Goal: Task Accomplishment & Management: Complete application form

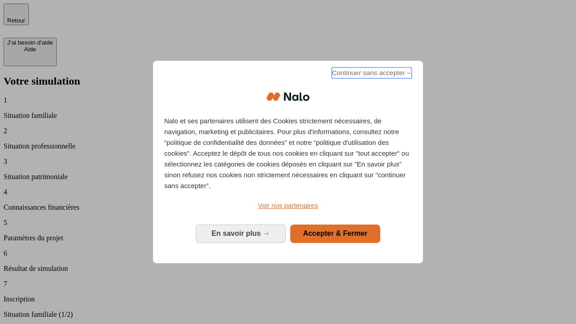
click at [371, 74] on span "Continuer sans accepter →" at bounding box center [372, 73] width 80 height 11
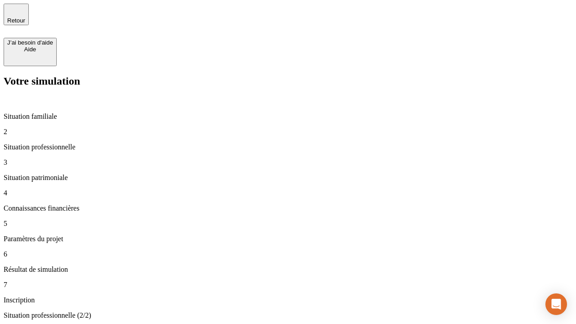
type input "30 000"
type input "40 000"
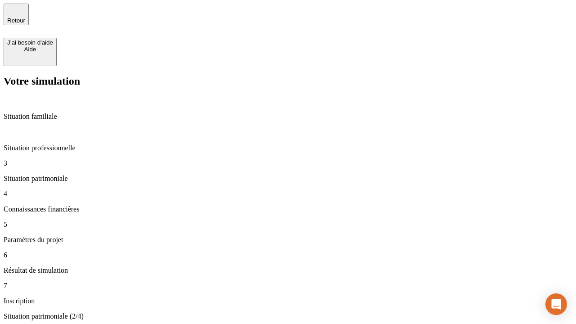
type input "1 100"
type input "20"
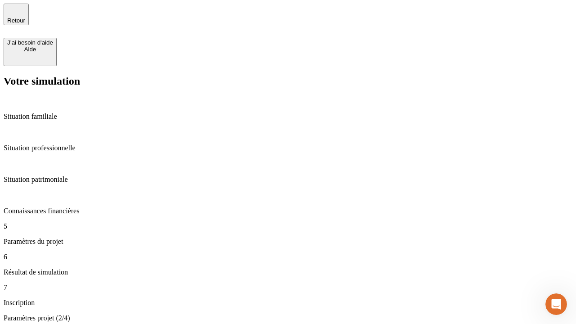
type input "40"
type input "50 000"
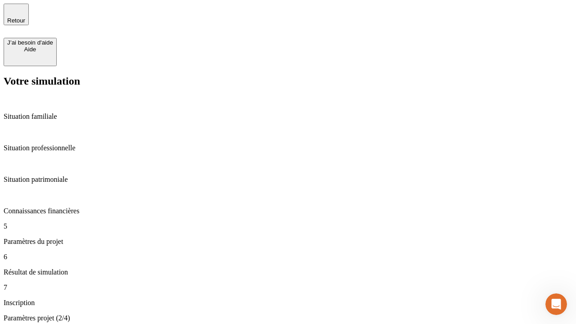
type input "640"
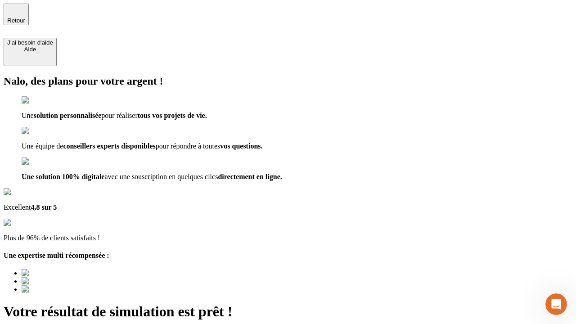
type input "[EMAIL_ADDRESS][DOMAIN_NAME]"
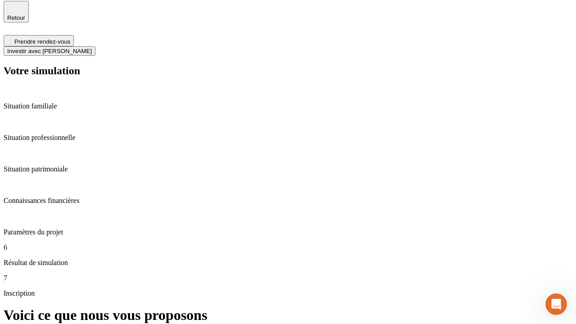
click at [92, 48] on span "Investir avec [PERSON_NAME]" at bounding box center [49, 51] width 85 height 7
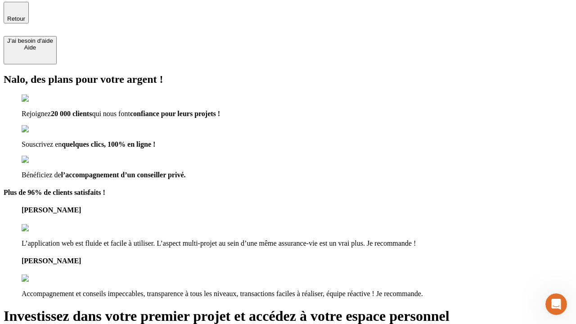
type input "[PERSON_NAME][EMAIL_ADDRESS][DOMAIN_NAME]"
